Goal: Book appointment/travel/reservation

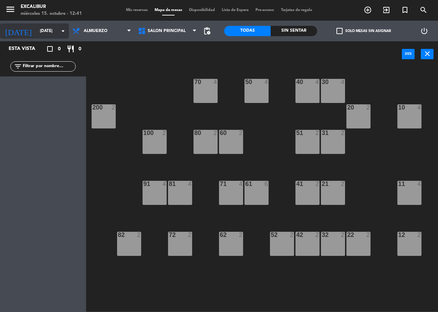
click at [46, 33] on input "[DATE]" at bounding box center [63, 31] width 54 height 12
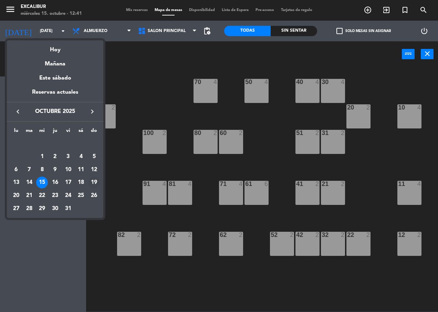
click at [93, 181] on div "19" at bounding box center [94, 183] width 12 height 12
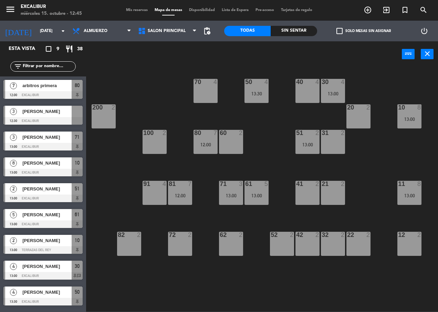
click at [38, 119] on div at bounding box center [42, 121] width 79 height 8
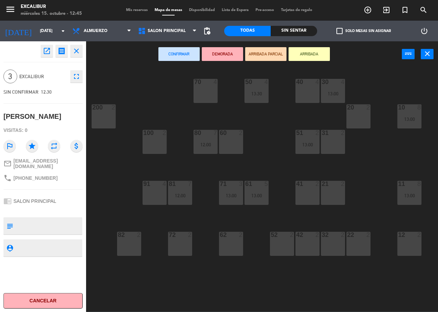
click at [156, 187] on div at bounding box center [154, 184] width 11 height 6
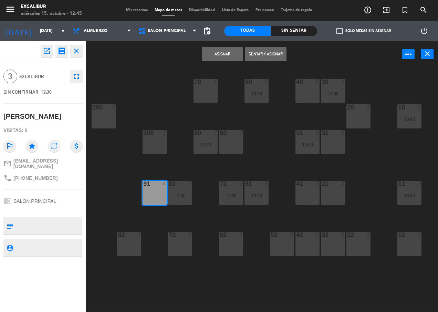
click at [224, 52] on button "Asignar" at bounding box center [222, 54] width 41 height 14
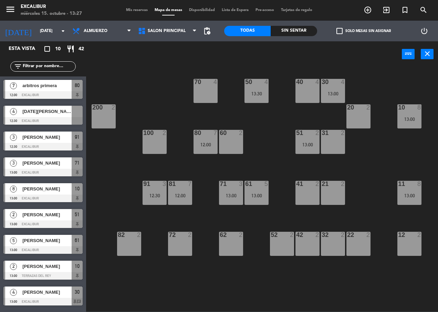
click at [54, 110] on span "[DATE][PERSON_NAME][GEOGRAPHIC_DATA]" at bounding box center [46, 111] width 49 height 7
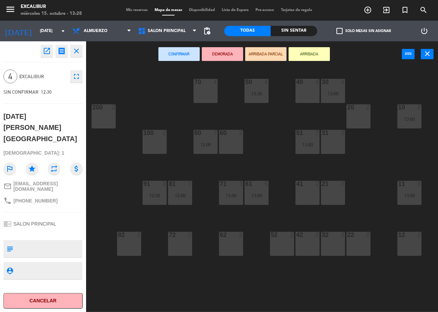
click at [208, 89] on div "70 4" at bounding box center [205, 91] width 24 height 24
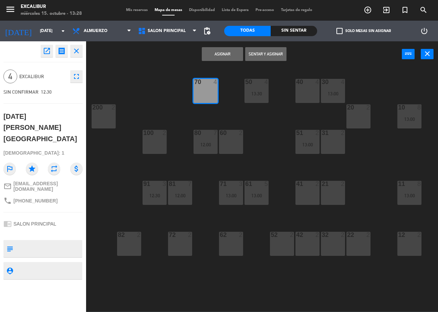
click at [219, 54] on button "Asignar" at bounding box center [222, 54] width 41 height 14
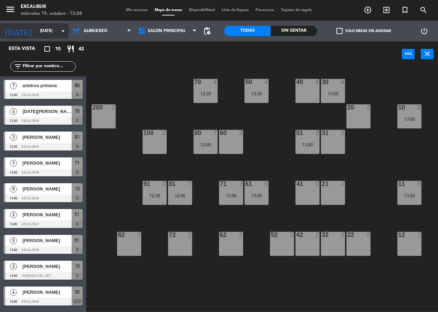
click at [45, 29] on input "[DATE]" at bounding box center [63, 31] width 54 height 12
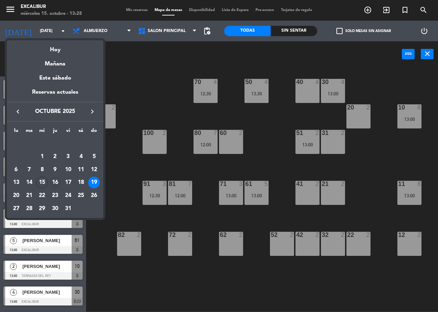
click at [53, 181] on div "16" at bounding box center [55, 183] width 12 height 12
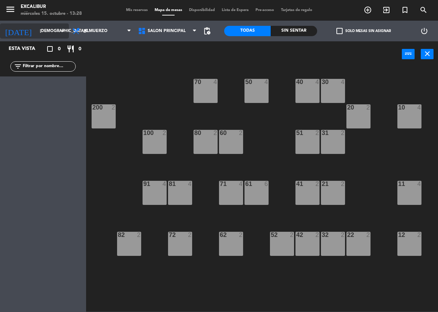
click at [36, 32] on input "[DEMOGRAPHIC_DATA][DATE]" at bounding box center [63, 31] width 54 height 12
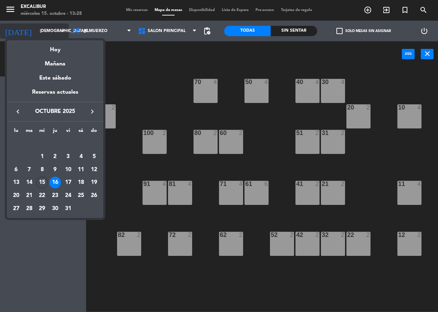
click at [33, 32] on div at bounding box center [219, 156] width 438 height 312
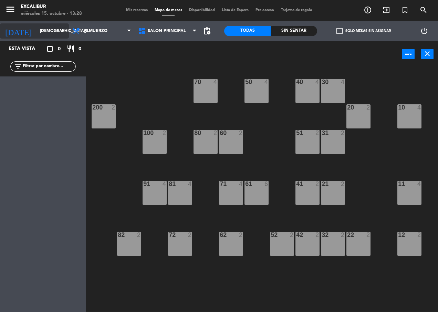
click at [36, 32] on input "[DEMOGRAPHIC_DATA][DATE]" at bounding box center [63, 31] width 54 height 12
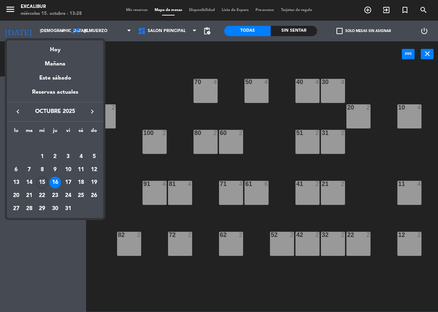
click at [69, 183] on div "17" at bounding box center [68, 183] width 12 height 12
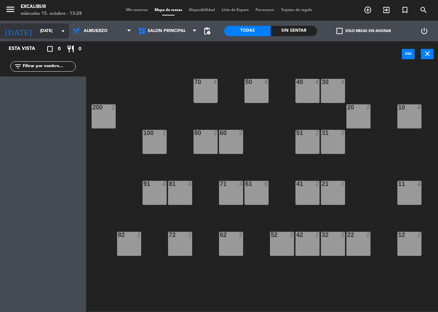
click at [41, 32] on input "[DATE]" at bounding box center [63, 31] width 54 height 12
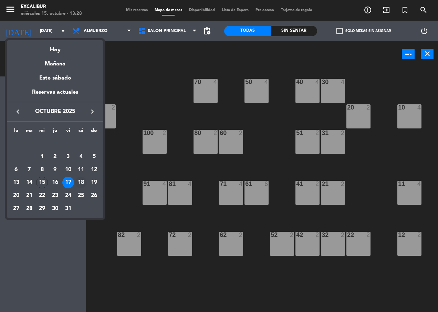
click at [84, 182] on div "18" at bounding box center [81, 183] width 12 height 12
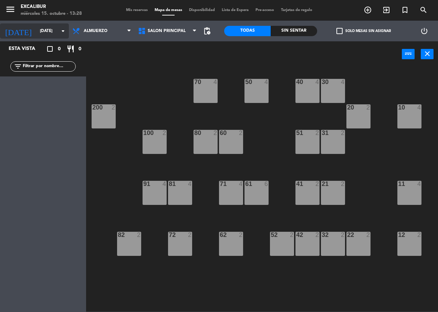
click at [43, 34] on input "[DATE]" at bounding box center [63, 31] width 54 height 12
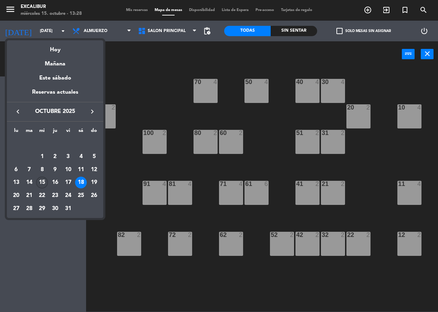
click at [45, 179] on div "15" at bounding box center [42, 183] width 12 height 12
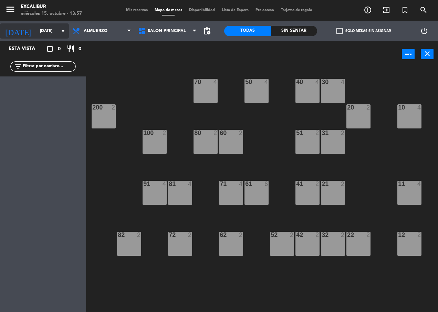
click at [36, 26] on input "[DATE]" at bounding box center [63, 31] width 54 height 12
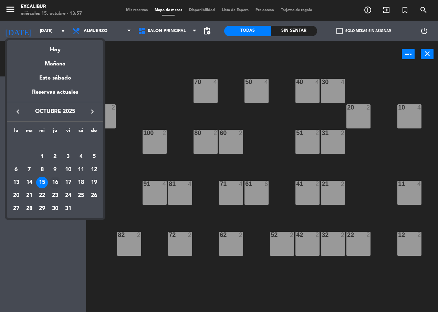
click at [51, 183] on div "16" at bounding box center [55, 183] width 12 height 12
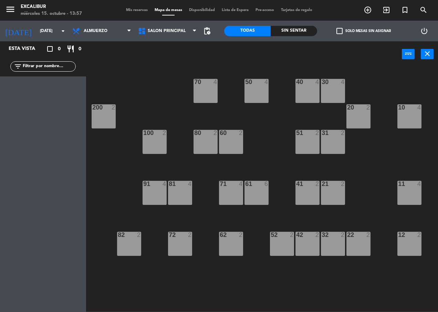
type input "[DEMOGRAPHIC_DATA][DATE]"
drag, startPoint x: 302, startPoint y: 141, endPoint x: 309, endPoint y: 139, distance: 6.4
click at [306, 139] on div "51 2" at bounding box center [307, 142] width 24 height 24
click at [306, 196] on div "41 2" at bounding box center [307, 193] width 24 height 24
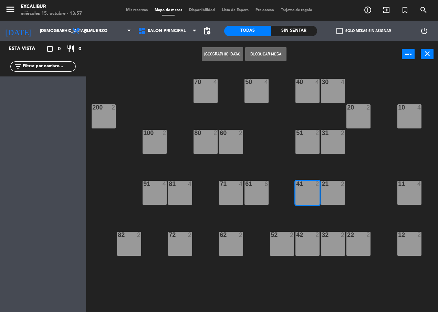
click at [222, 55] on button "[GEOGRAPHIC_DATA]" at bounding box center [222, 54] width 41 height 14
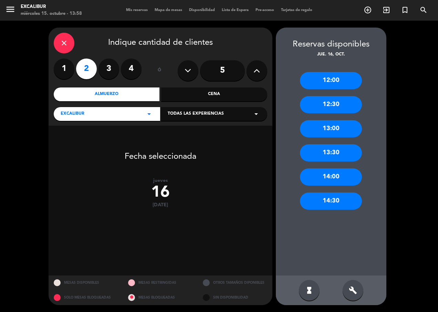
click at [259, 70] on icon at bounding box center [256, 70] width 7 height 10
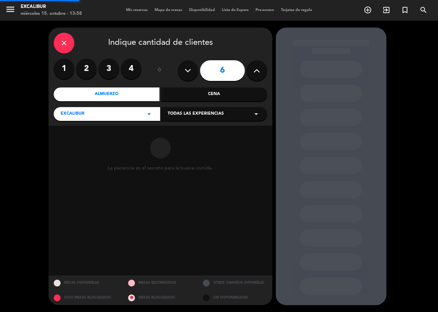
click at [259, 70] on icon at bounding box center [256, 70] width 7 height 10
type input "10"
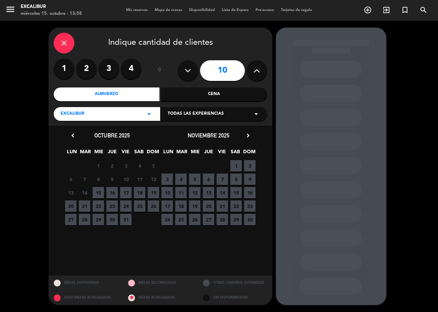
click at [232, 89] on div "Cena" at bounding box center [214, 94] width 106 height 14
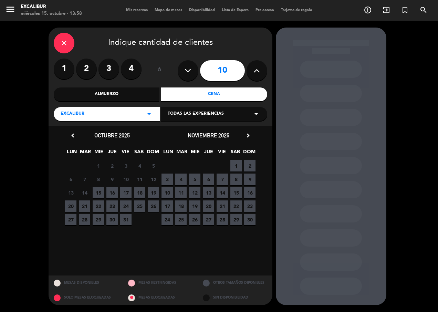
click at [113, 191] on span "16" at bounding box center [111, 192] width 11 height 11
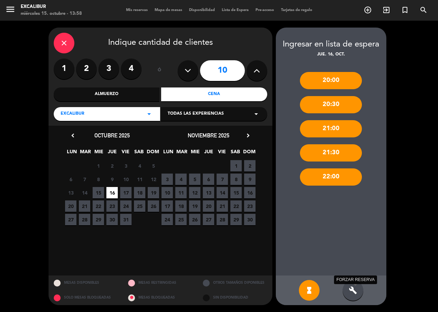
click at [352, 290] on icon "build" at bounding box center [353, 290] width 8 height 8
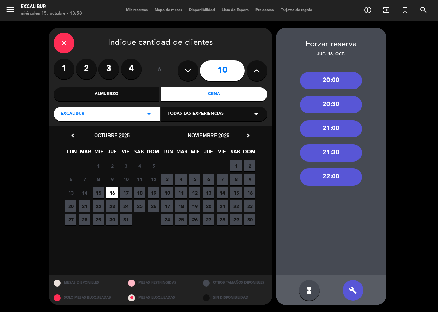
click at [338, 126] on div "21:00" at bounding box center [331, 128] width 62 height 17
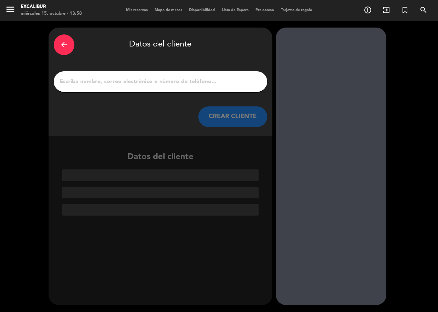
click at [170, 71] on div "arrow_back Datos del cliente CREAR CLIENTE" at bounding box center [161, 82] width 224 height 108
click at [217, 88] on div at bounding box center [160, 81] width 213 height 21
click at [217, 83] on input "1" at bounding box center [160, 82] width 203 height 10
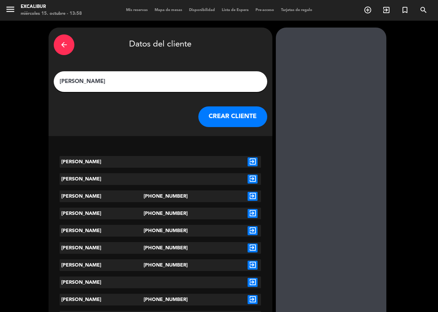
type input "[PERSON_NAME]"
click at [224, 121] on button "CREAR CLIENTE" at bounding box center [232, 116] width 69 height 21
click div "Crear reserva sin correo electrónico"
click button "RESERVAR Y PERSONALIZAR"
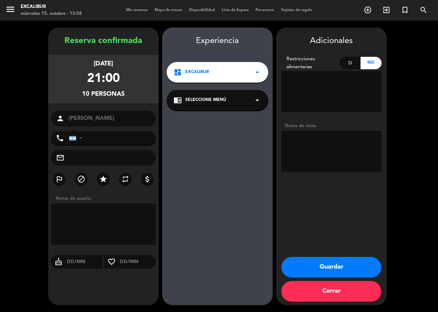
click at [88, 208] on textarea at bounding box center [103, 223] width 105 height 41
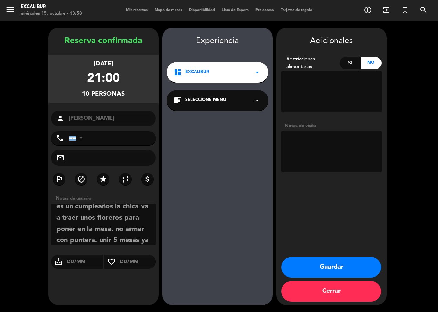
scroll to position [16, 0]
type textarea "es un cumpleaños la chica va a traer unos floreros para poner en la mesa. no ar…"
click at [355, 266] on button "Guardar" at bounding box center [331, 267] width 100 height 21
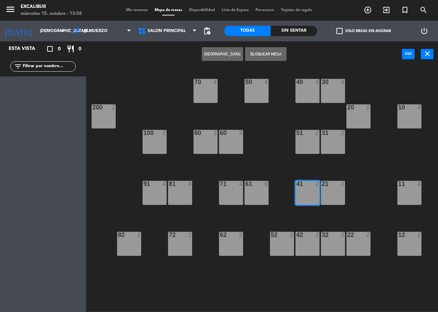
drag, startPoint x: 311, startPoint y: 140, endPoint x: 309, endPoint y: 144, distance: 3.9
click at [311, 141] on div "51 2" at bounding box center [307, 142] width 24 height 24
click at [261, 55] on button "Bloquear Mesa" at bounding box center [265, 54] width 41 height 14
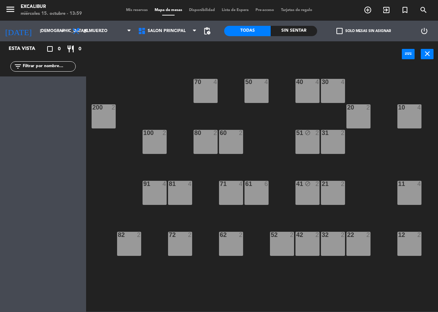
click at [309, 88] on div "40 4" at bounding box center [307, 91] width 24 height 24
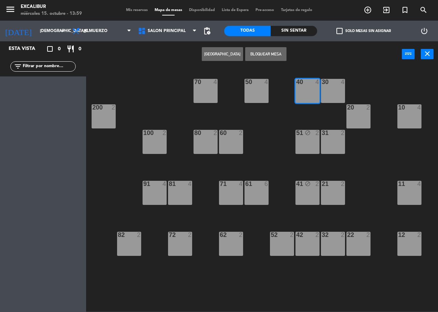
click at [271, 51] on button "Bloquear Mesa" at bounding box center [265, 54] width 41 height 14
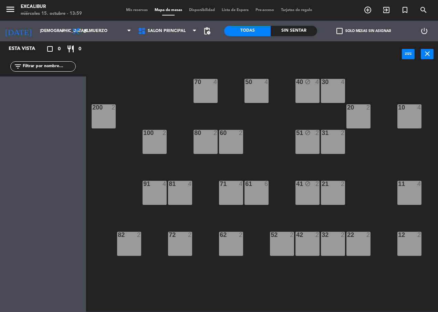
drag, startPoint x: 364, startPoint y: 112, endPoint x: 334, endPoint y: 99, distance: 32.7
click at [364, 112] on div "20 2" at bounding box center [358, 116] width 24 height 24
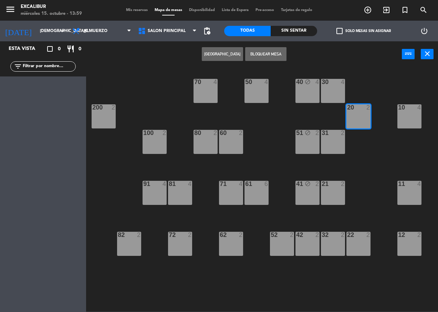
click at [257, 48] on button "Bloquear Mesa" at bounding box center [265, 54] width 41 height 14
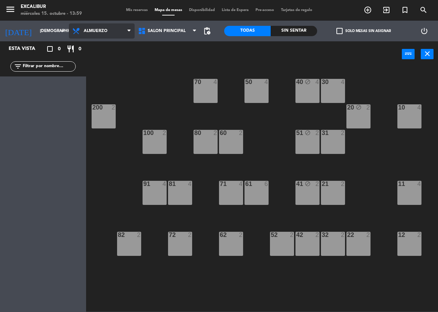
click at [89, 31] on span "Almuerzo" at bounding box center [96, 31] width 24 height 5
click at [312, 84] on div "block" at bounding box center [307, 82] width 11 height 7
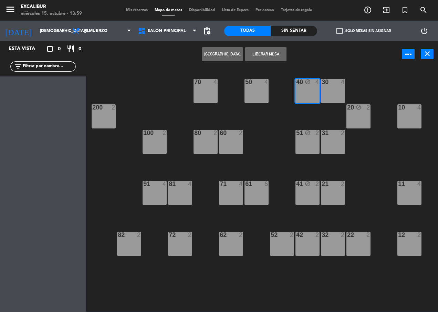
click at [263, 57] on button "Liberar Mesa" at bounding box center [265, 54] width 41 height 14
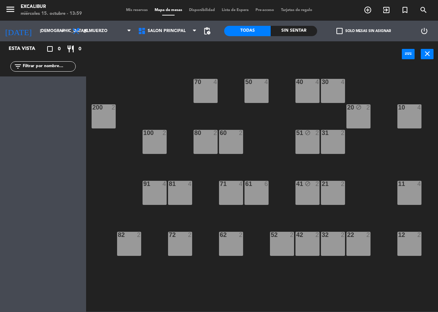
click at [318, 153] on div "51 block 2" at bounding box center [307, 142] width 24 height 24
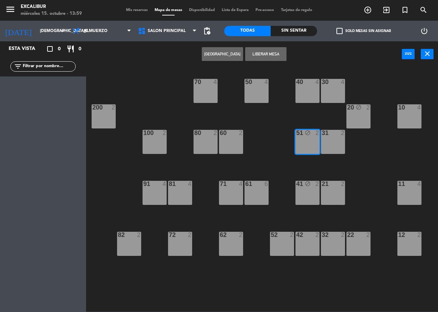
click at [259, 55] on button "Liberar Mesa" at bounding box center [265, 54] width 41 height 14
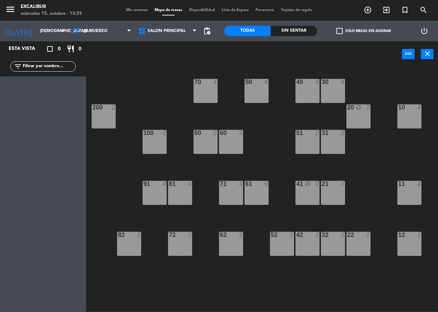
drag, startPoint x: 313, startPoint y: 187, endPoint x: 286, endPoint y: 106, distance: 85.0
click at [313, 187] on div "2" at bounding box center [318, 184] width 11 height 7
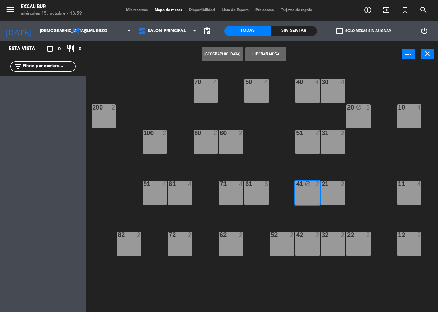
click at [271, 55] on button "Liberar Mesa" at bounding box center [265, 54] width 41 height 14
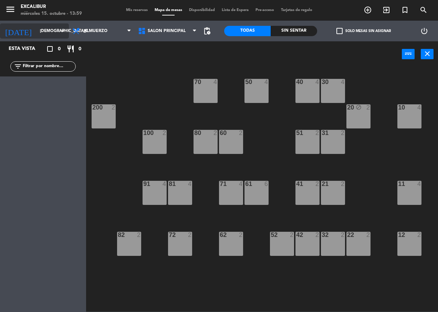
click at [51, 31] on input "[DEMOGRAPHIC_DATA][DATE]" at bounding box center [63, 31] width 54 height 12
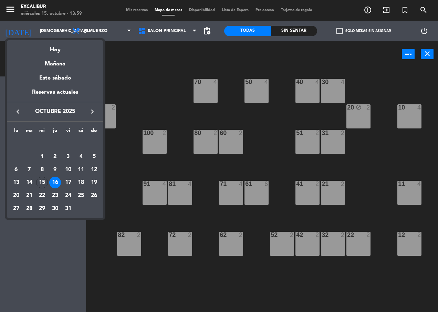
click at [91, 30] on div at bounding box center [219, 156] width 438 height 312
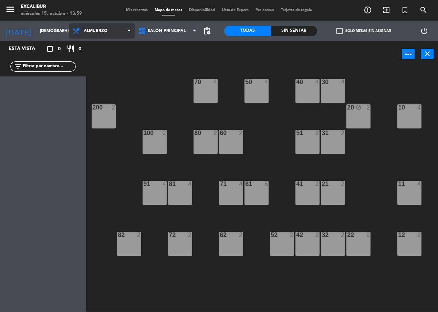
click at [91, 30] on span "Almuerzo" at bounding box center [96, 31] width 24 height 5
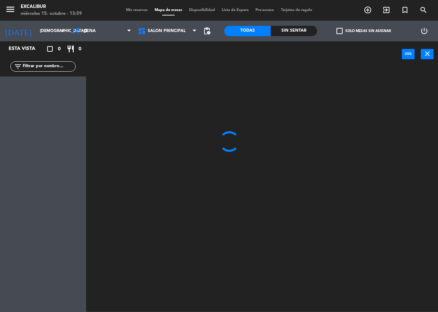
click at [89, 64] on ng-component "menu Excalibur [DATE] 15. octubre - 13:59 Mis reservas Mapa de mesas Disponibil…" at bounding box center [219, 155] width 438 height 311
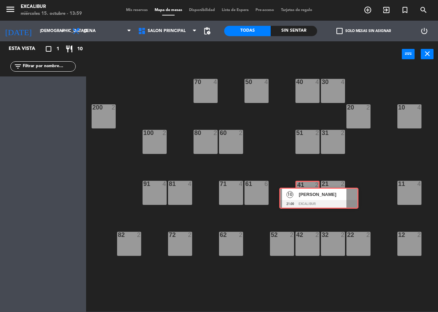
drag, startPoint x: 30, startPoint y: 89, endPoint x: 305, endPoint y: 196, distance: 295.2
click at [305, 196] on div "Esta vista crop_square 1 restaurant 10 filter_list 10 [PERSON_NAME] 21:00 Excal…" at bounding box center [219, 176] width 438 height 270
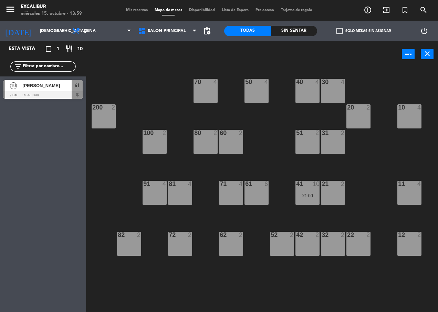
click at [302, 139] on div "51 2" at bounding box center [307, 142] width 24 height 24
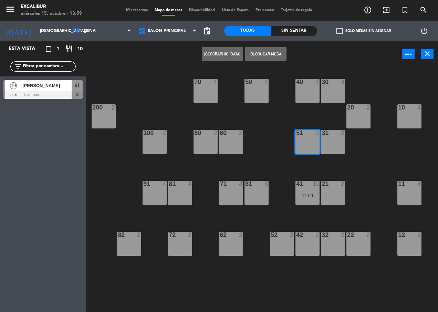
click at [259, 50] on button "Bloquear Mesa" at bounding box center [265, 54] width 41 height 14
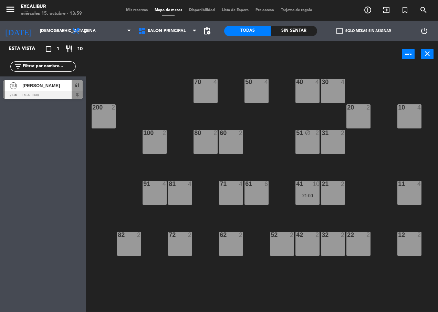
click at [317, 94] on div "40 4" at bounding box center [307, 91] width 24 height 24
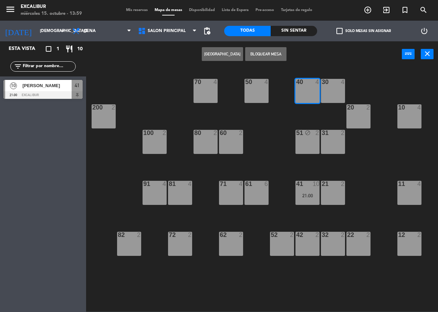
click at [263, 52] on button "Bloquear Mesa" at bounding box center [265, 54] width 41 height 14
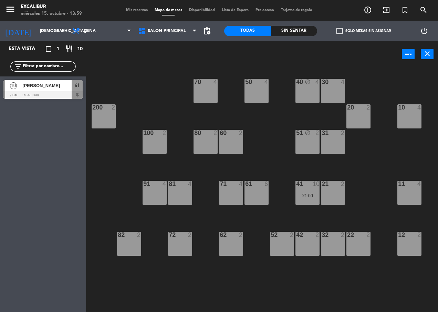
click at [363, 114] on div "20 2" at bounding box center [358, 116] width 24 height 24
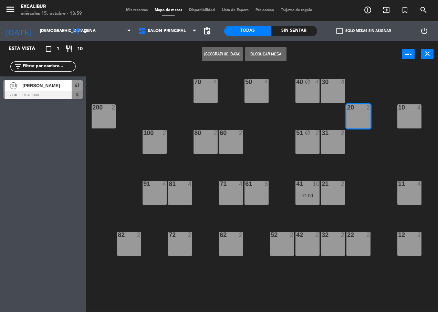
click at [259, 56] on button "Bloquear Mesa" at bounding box center [265, 54] width 41 height 14
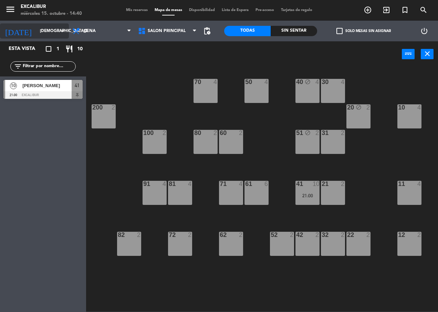
click at [38, 35] on input "[DEMOGRAPHIC_DATA][DATE]" at bounding box center [63, 31] width 54 height 12
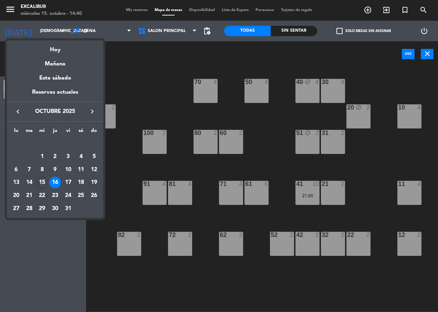
click at [94, 180] on div "19" at bounding box center [94, 183] width 12 height 12
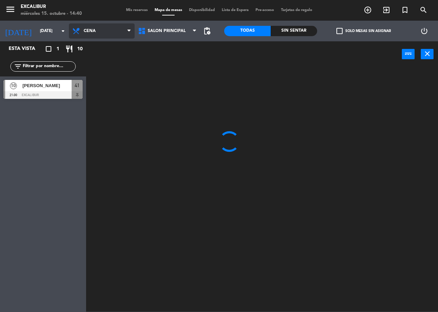
click at [88, 28] on span "Cena" at bounding box center [102, 30] width 66 height 15
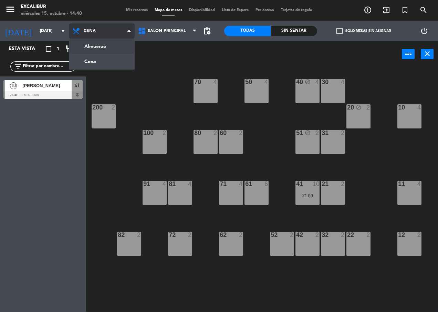
click at [91, 45] on ng-component "menu Excalibur [DATE] 15. octubre - 14:40 Mis reservas Mapa de mesas Disponibil…" at bounding box center [219, 155] width 438 height 311
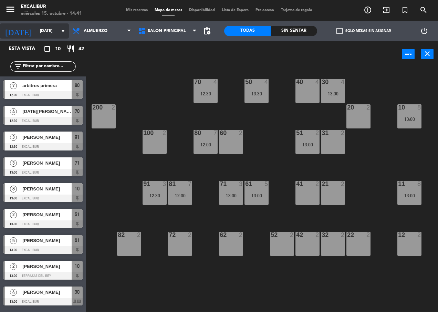
click at [50, 30] on input "[DATE]" at bounding box center [63, 31] width 54 height 12
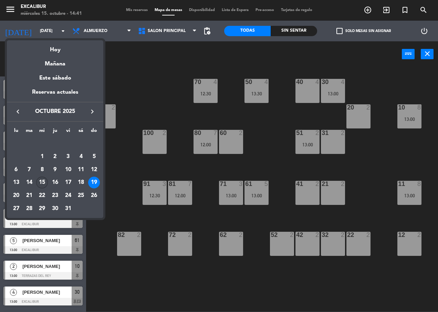
click at [45, 181] on div "15" at bounding box center [42, 183] width 12 height 12
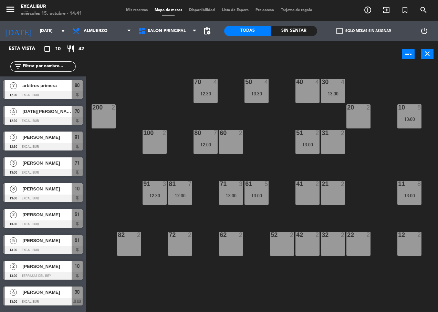
type input "[DATE]"
